Goal: Navigation & Orientation: Find specific page/section

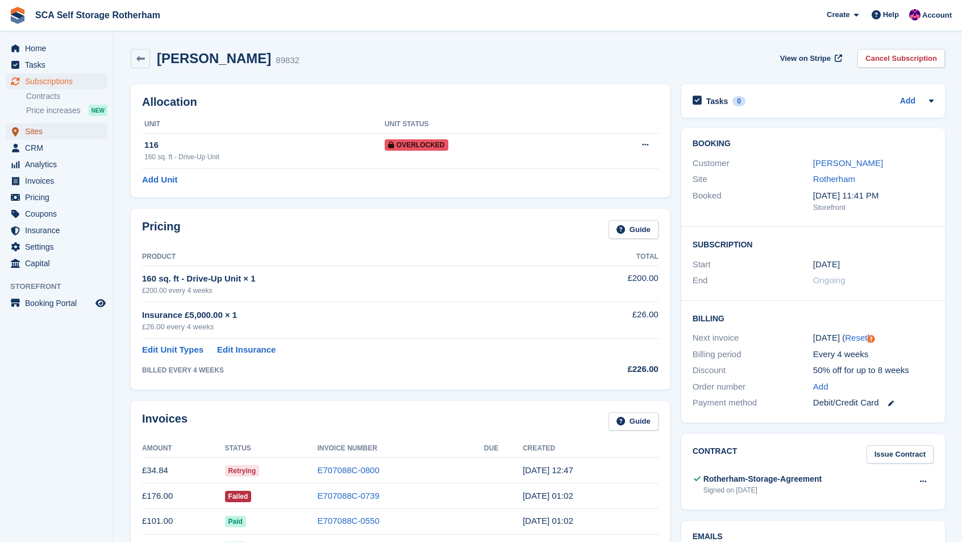
click at [43, 130] on span "Sites" at bounding box center [59, 131] width 68 height 16
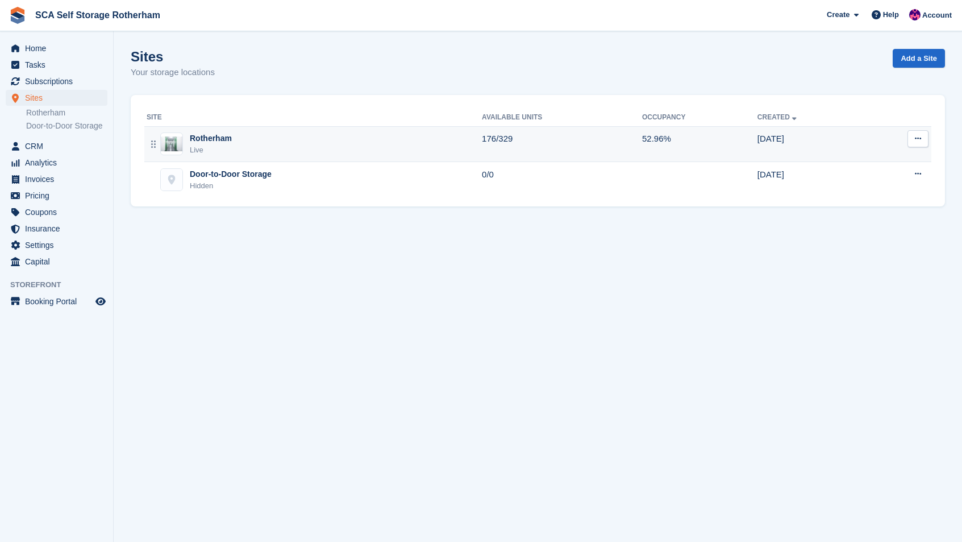
click at [323, 144] on div "Rotherham Live" at bounding box center [314, 143] width 335 height 23
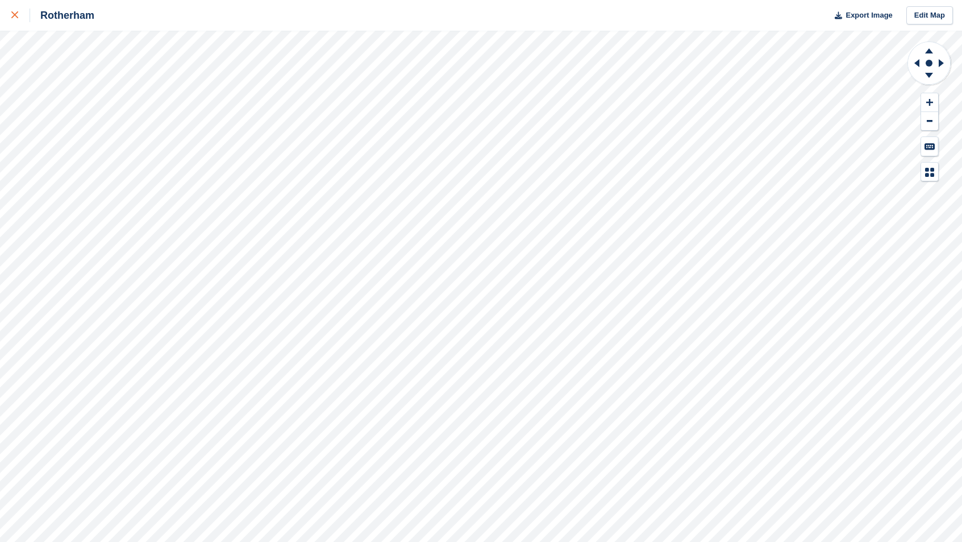
click at [18, 13] on icon at bounding box center [14, 14] width 7 height 7
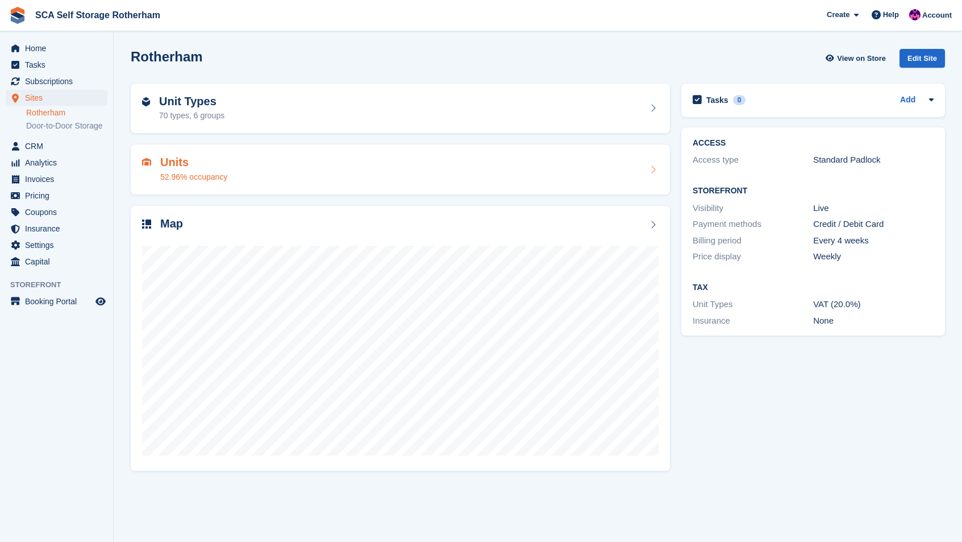
click at [190, 171] on div "52.96% occupancy" at bounding box center [193, 177] width 67 height 12
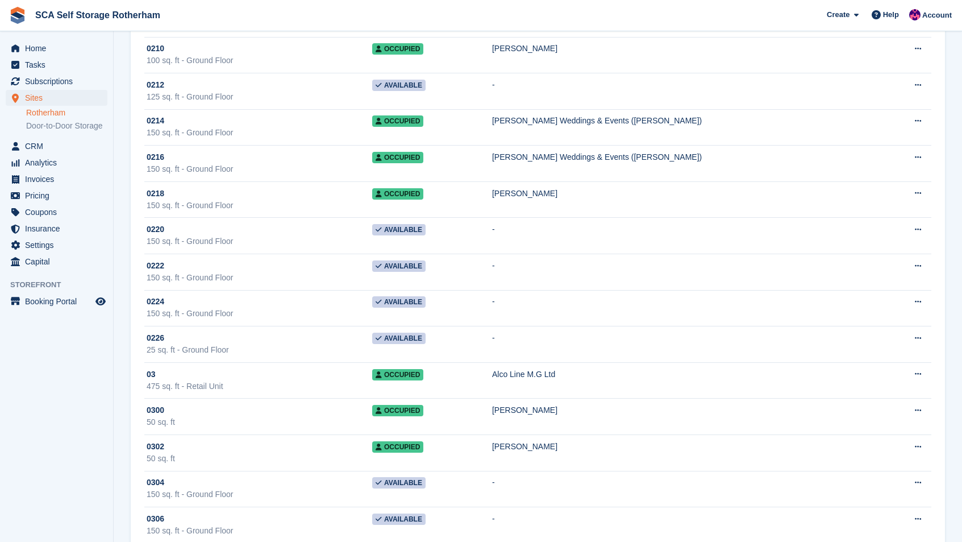
scroll to position [1010, 0]
